Goal: Check status: Check status

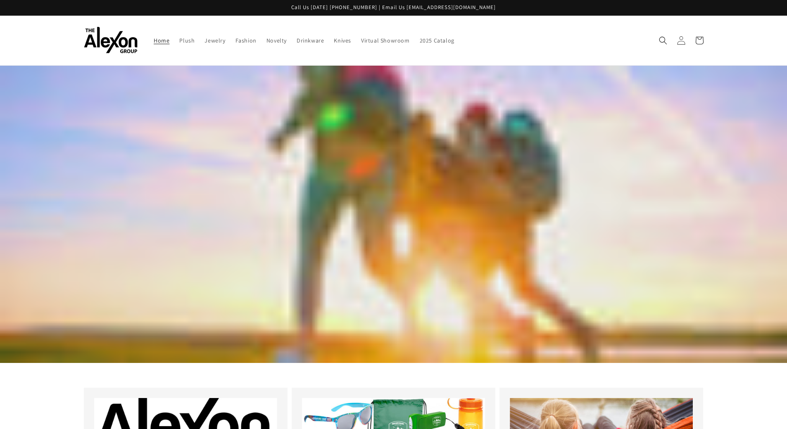
click at [680, 41] on icon at bounding box center [681, 40] width 9 height 9
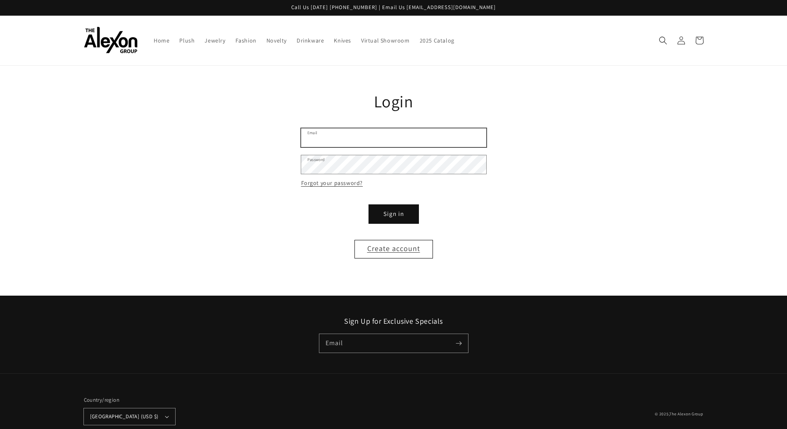
click at [326, 145] on input "Email" at bounding box center [393, 138] width 185 height 19
click at [353, 145] on input "Email" at bounding box center [393, 138] width 185 height 19
type input "**********"
click at [392, 216] on button "Sign in" at bounding box center [394, 214] width 50 height 19
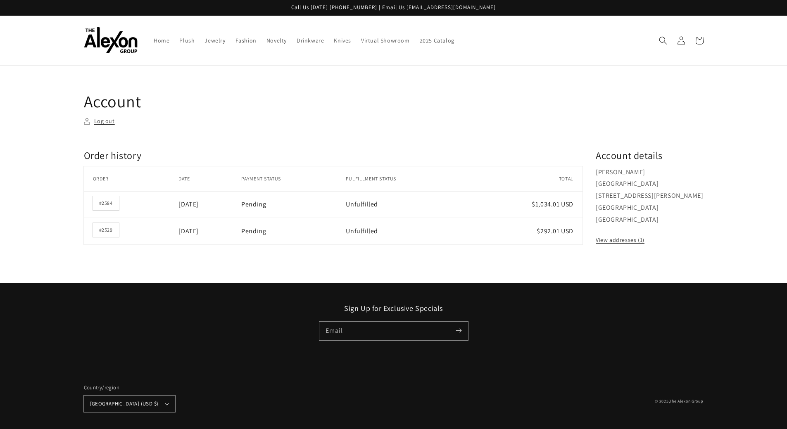
click at [750, 183] on main "Account Log out Order history Order history Order Date Payment status Fulfillme…" at bounding box center [393, 174] width 787 height 217
click at [104, 230] on link "#2529" at bounding box center [106, 230] width 26 height 14
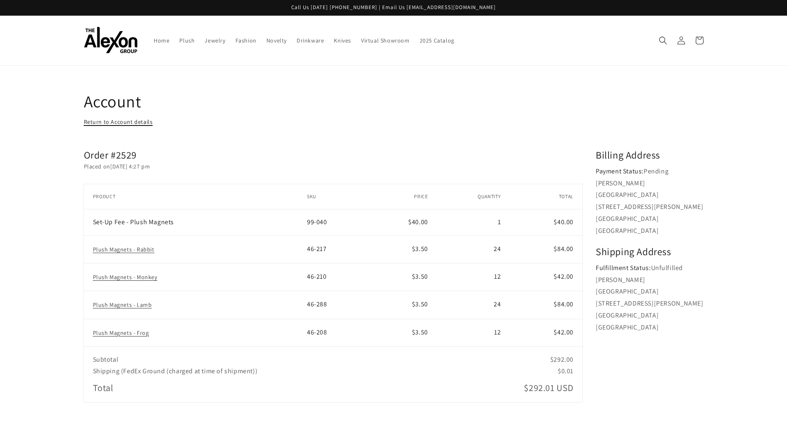
click at [105, 122] on link "Return to Account details" at bounding box center [118, 122] width 69 height 10
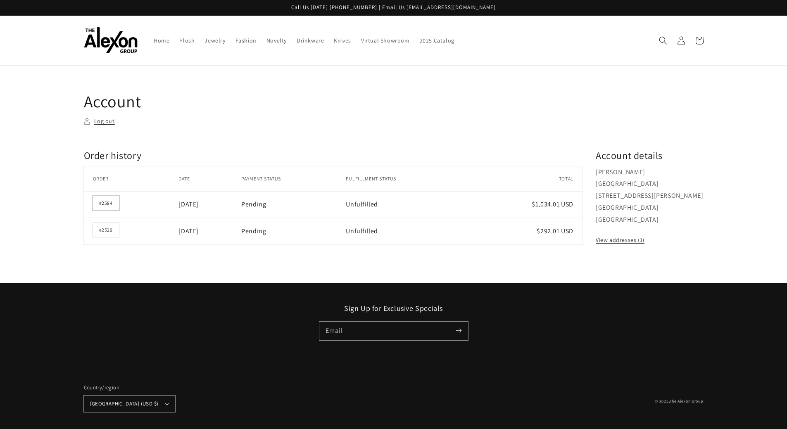
click at [102, 201] on link "#2584" at bounding box center [106, 203] width 26 height 14
click at [683, 41] on icon at bounding box center [681, 40] width 8 height 8
click at [101, 202] on link "#2584" at bounding box center [106, 203] width 26 height 14
